Goal: Information Seeking & Learning: Learn about a topic

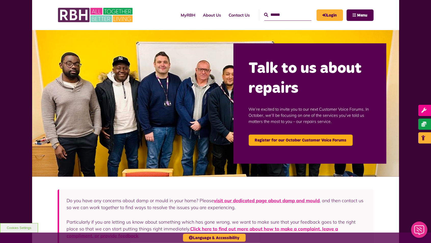
click at [287, 14] on input "text" at bounding box center [287, 14] width 47 height 11
type input "****"
click at [264, 12] on button "Search" at bounding box center [266, 15] width 4 height 6
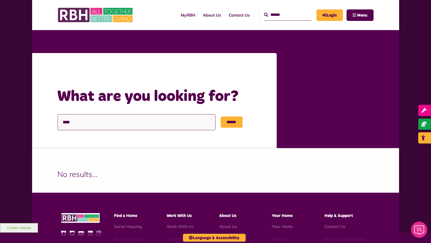
click at [75, 122] on input "****" at bounding box center [137, 122] width 158 height 16
type input "*"
click at [231, 17] on link "Contact Us" at bounding box center [239, 15] width 29 height 14
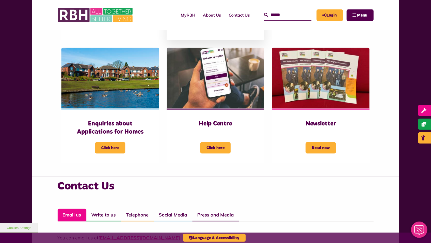
scroll to position [232, 0]
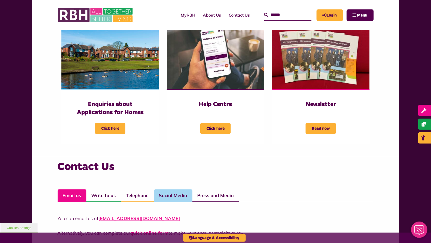
click at [173, 193] on link "Social Media" at bounding box center [173, 195] width 38 height 13
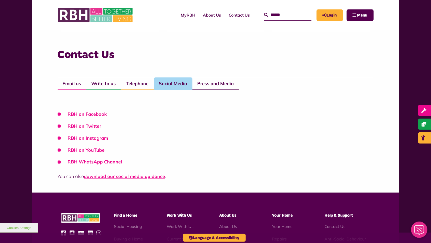
scroll to position [329, 0]
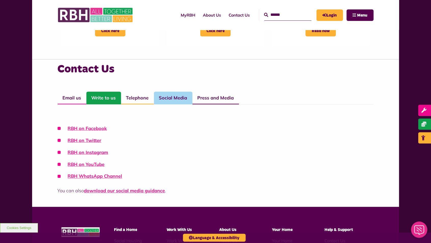
click at [104, 100] on link "Write to us" at bounding box center [103, 98] width 35 height 13
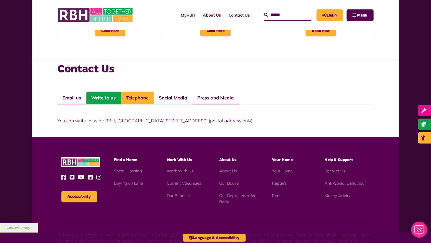
click at [129, 98] on link "Telephone" at bounding box center [137, 98] width 33 height 13
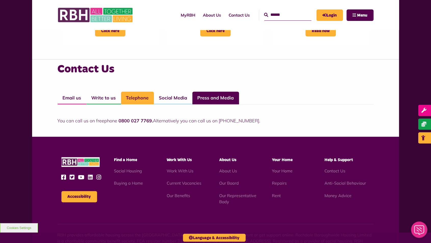
click at [211, 97] on link "Press and Media" at bounding box center [215, 98] width 47 height 13
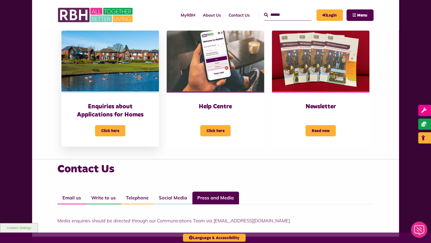
scroll to position [194, 0]
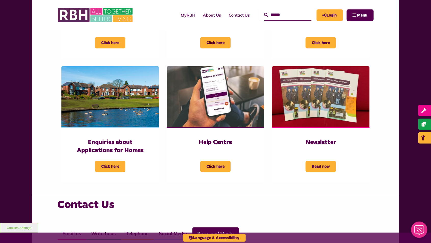
click at [199, 17] on link "About Us" at bounding box center [212, 15] width 26 height 14
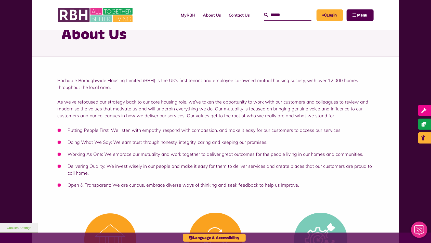
scroll to position [12, 0]
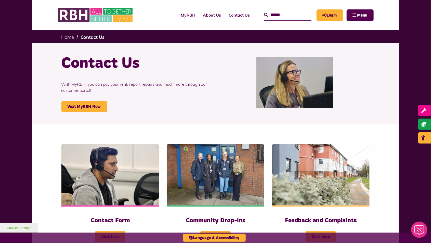
click at [181, 18] on link "MyRBH" at bounding box center [188, 15] width 22 height 14
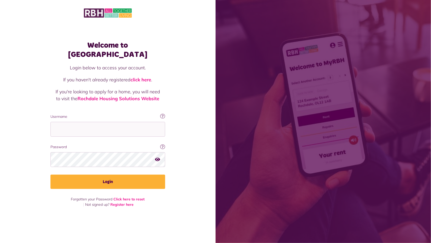
click at [428, 35] on span at bounding box center [324, 121] width 216 height 243
click at [400, 36] on span at bounding box center [324, 121] width 216 height 243
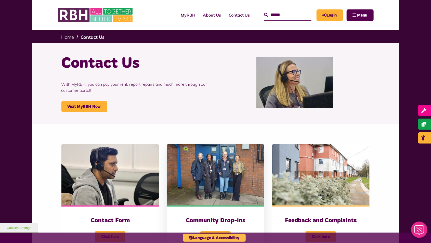
drag, startPoint x: 196, startPoint y: 238, endPoint x: 207, endPoint y: 157, distance: 82.3
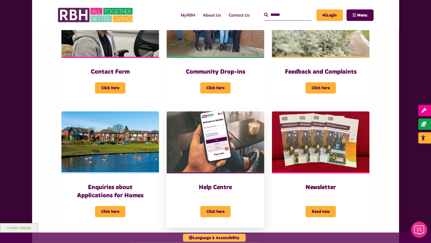
scroll to position [172, 0]
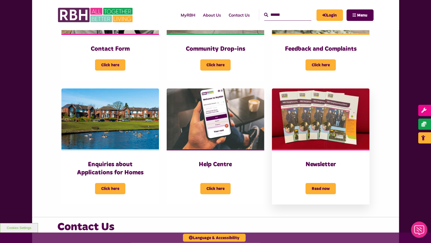
click at [300, 148] on img at bounding box center [321, 118] width 98 height 61
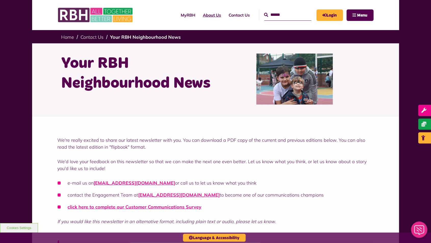
click at [199, 17] on link "About Us" at bounding box center [212, 15] width 26 height 14
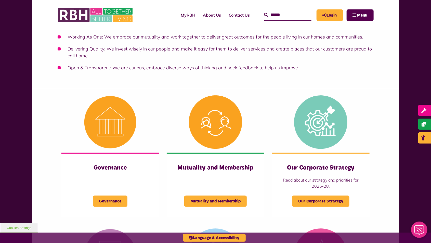
scroll to position [224, 0]
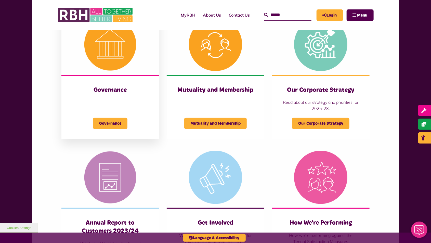
click at [124, 101] on div "Governance Governance" at bounding box center [110, 107] width 98 height 64
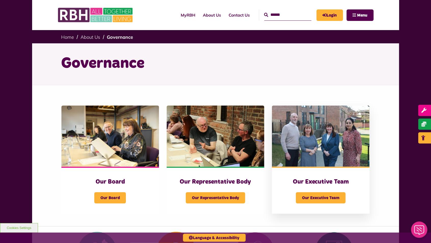
click at [339, 157] on img at bounding box center [321, 136] width 98 height 61
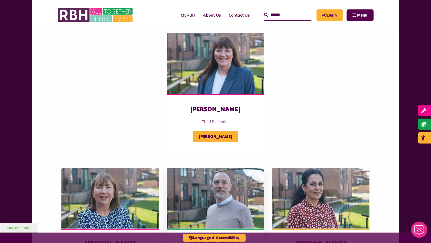
scroll to position [91, 0]
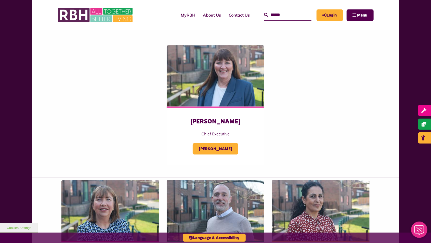
click at [424, 35] on div "Amanda Newton Chief Executive Amanda Newton Sandra Coleing Executive Director o…" at bounding box center [215, 171] width 431 height 293
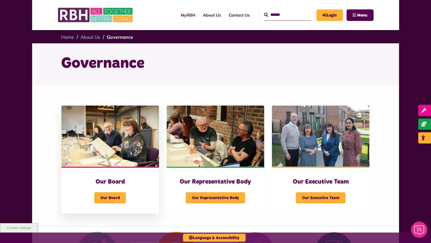
click at [135, 125] on img at bounding box center [110, 136] width 98 height 61
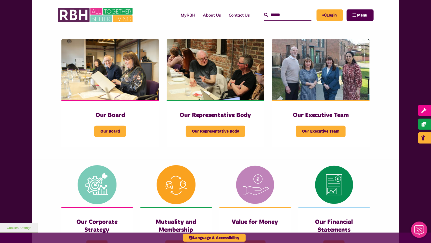
scroll to position [70, 0]
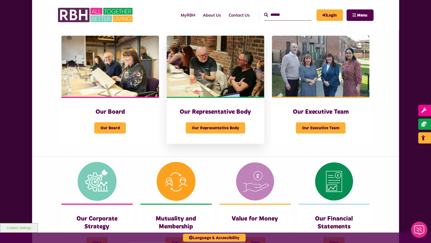
click at [169, 107] on div "Our Representative Body Our Representative Body" at bounding box center [216, 120] width 98 height 47
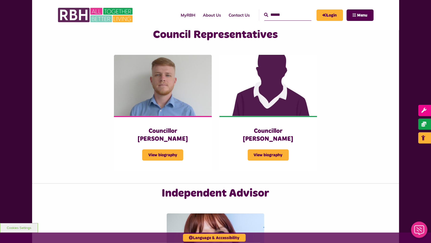
scroll to position [1212, 0]
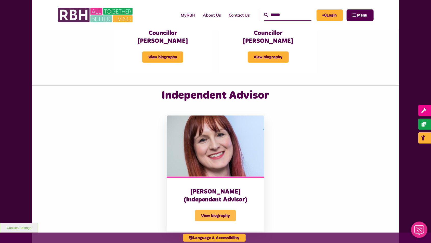
click at [228, 210] on span "View biography" at bounding box center [215, 215] width 41 height 11
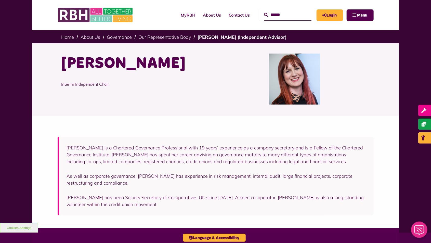
drag, startPoint x: 431, startPoint y: 33, endPoint x: 427, endPoint y: 34, distance: 3.8
click at [421, 36] on div "MyRBH About Us Contact Us Search" at bounding box center [215, 204] width 431 height 349
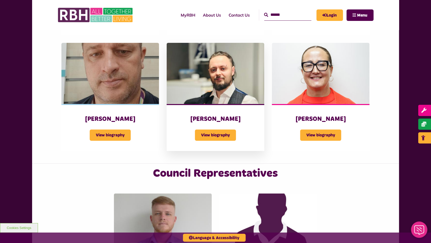
scroll to position [965, 0]
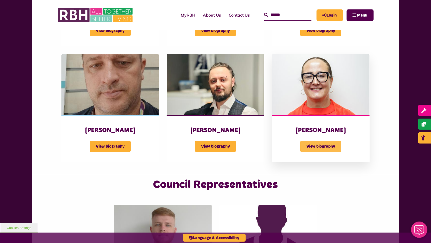
click at [314, 141] on span "View biography" at bounding box center [320, 146] width 41 height 11
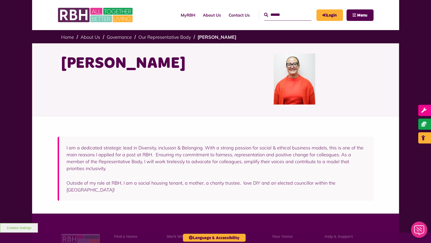
click at [404, 39] on div "MyRBH About Us Contact Us Search" at bounding box center [215, 197] width 431 height 335
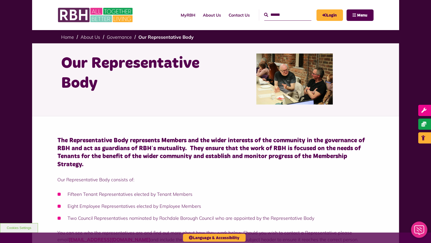
drag, startPoint x: 431, startPoint y: 17, endPoint x: 428, endPoint y: 19, distance: 4.0
